Goal: Task Accomplishment & Management: Manage account settings

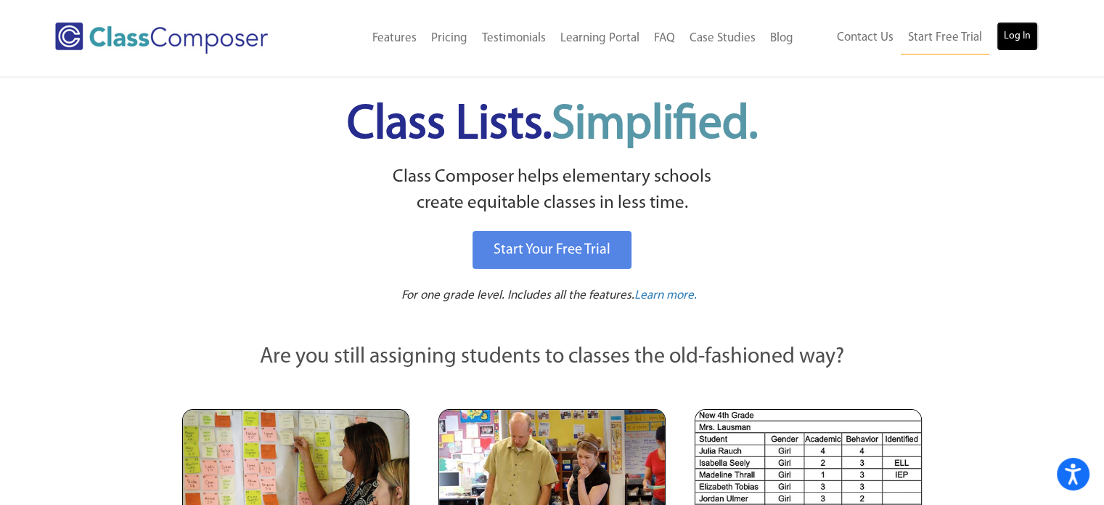
click at [1011, 43] on link "Log In" at bounding box center [1017, 36] width 41 height 29
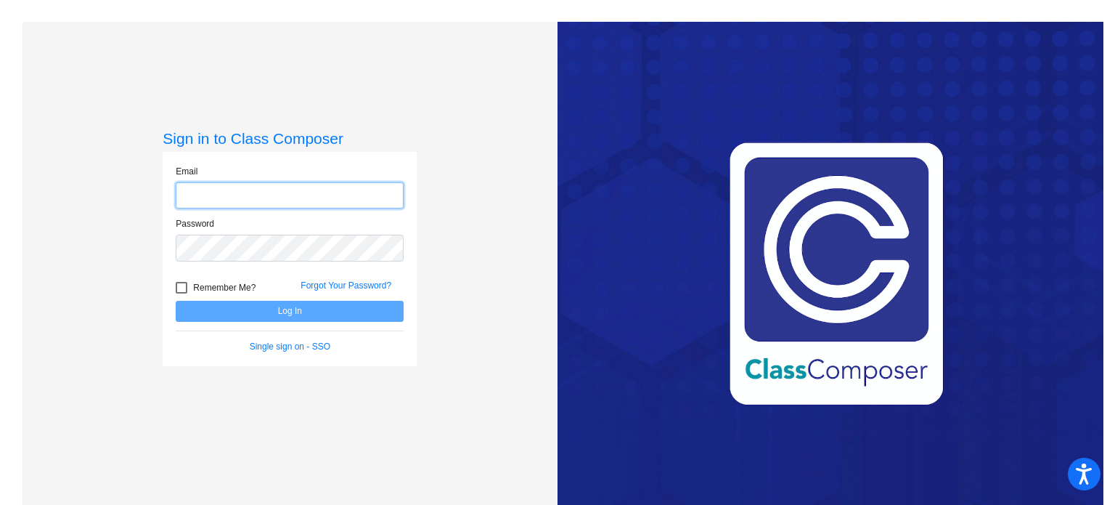
type input "[EMAIL_ADDRESS][DOMAIN_NAME]"
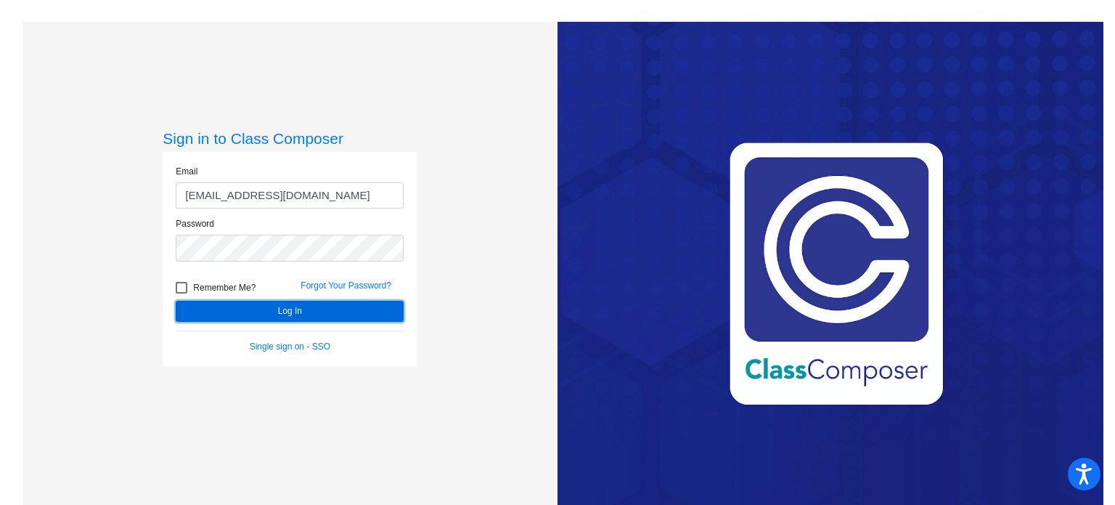
click at [282, 313] on button "Log In" at bounding box center [290, 311] width 228 height 21
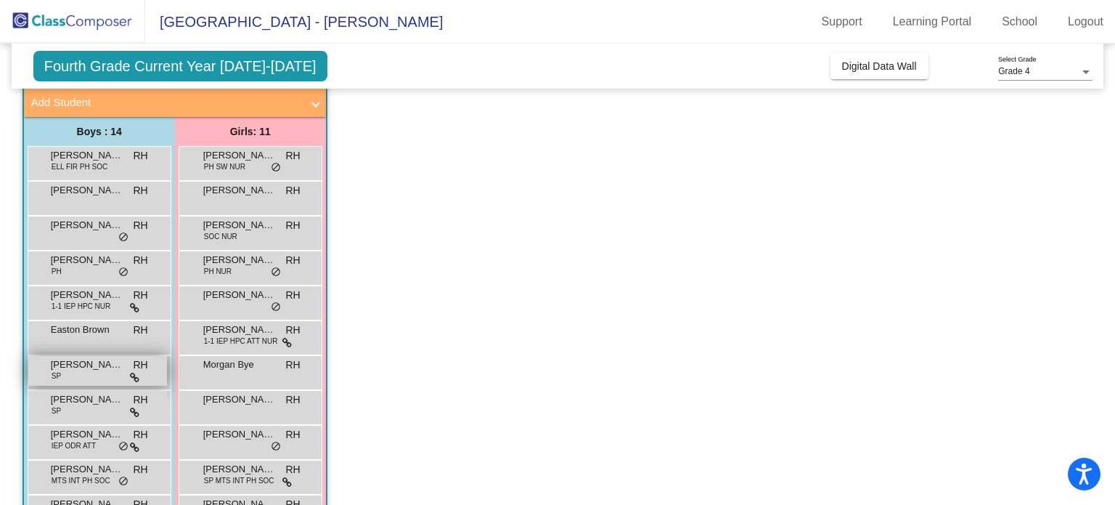
scroll to position [83, 0]
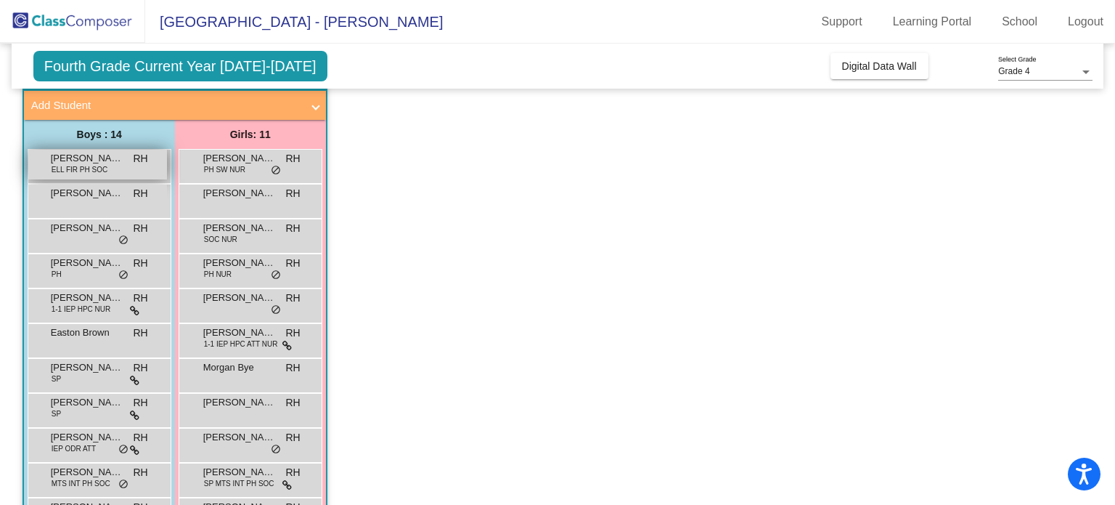
click at [97, 161] on span "Alex Farias" at bounding box center [87, 158] width 73 height 15
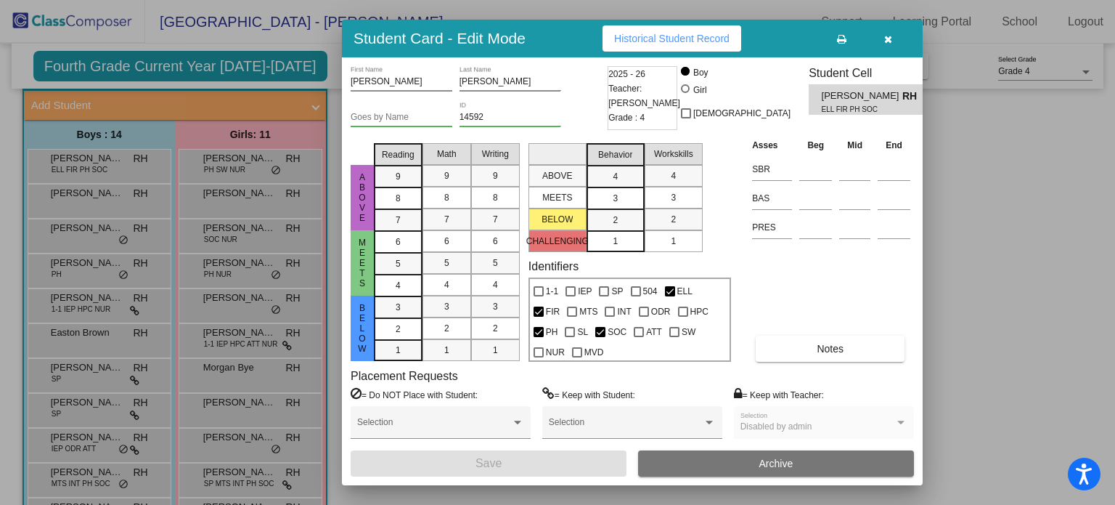
click at [712, 208] on div "ABOVE MEETS BELOW CHALLENGING Behavior 4 3 2 1 Workskills 4 3 2 1" at bounding box center [630, 194] width 203 height 115
